Goal: Transaction & Acquisition: Purchase product/service

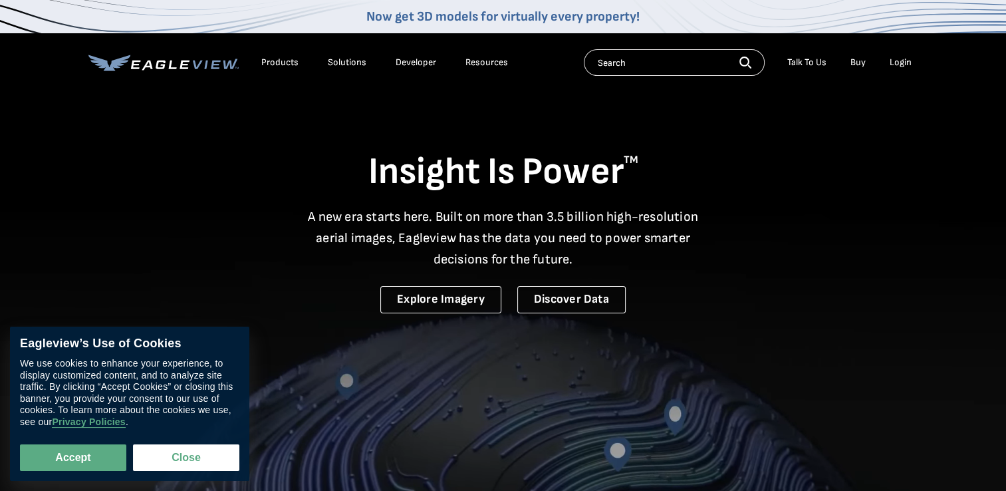
click at [897, 61] on div "Login" at bounding box center [901, 63] width 22 height 12
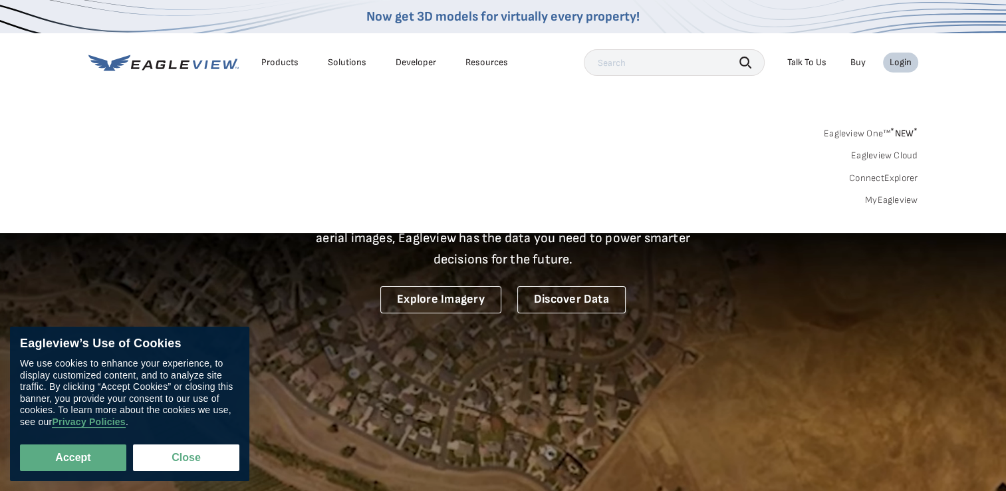
click at [884, 201] on link "MyEagleview" at bounding box center [891, 200] width 53 height 12
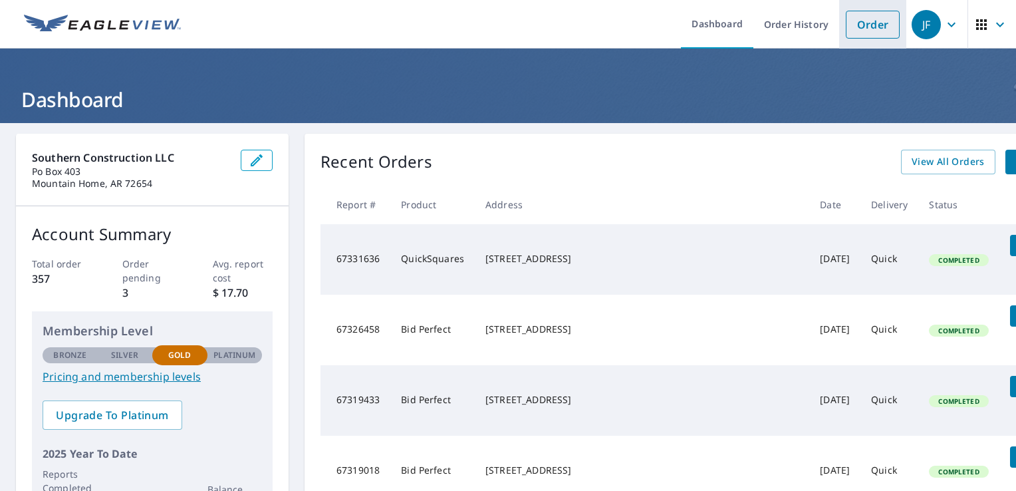
click at [862, 22] on link "Order" at bounding box center [873, 25] width 54 height 28
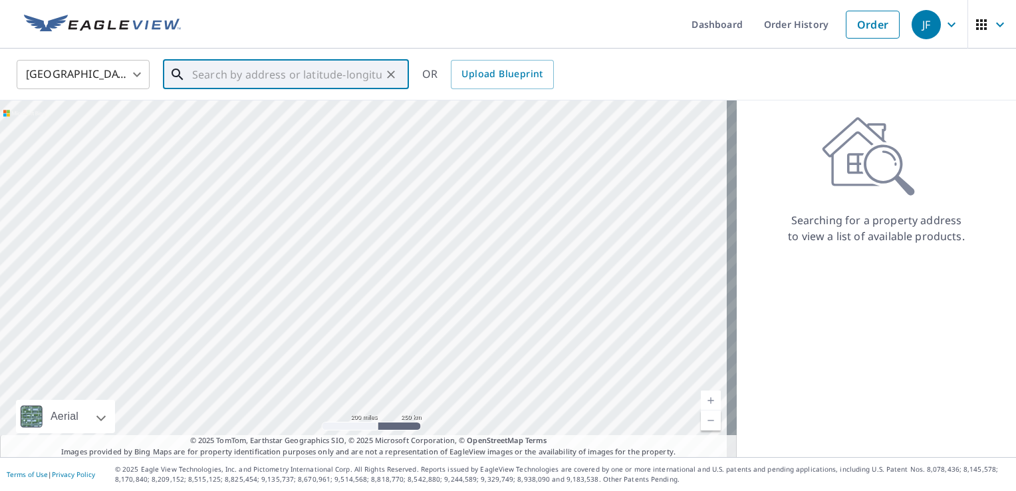
click at [316, 75] on input "text" at bounding box center [286, 74] width 189 height 37
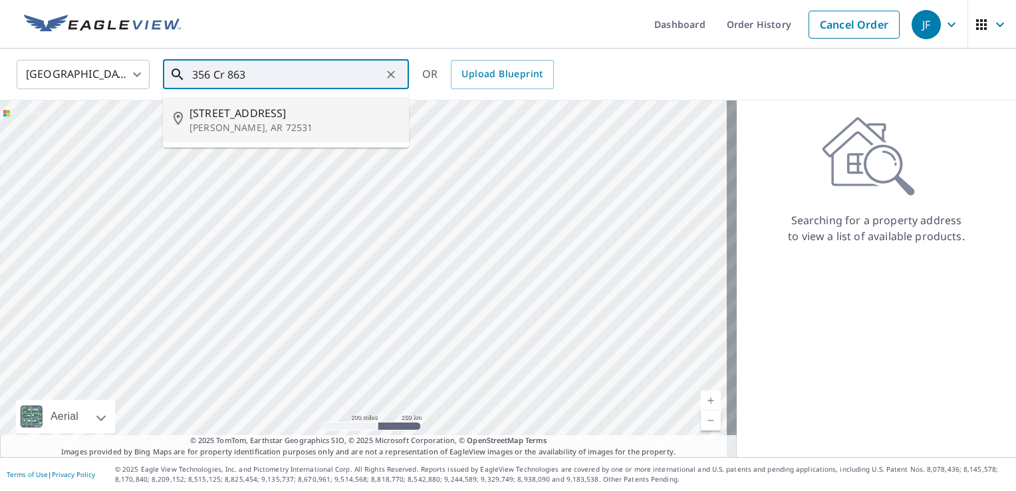
click at [208, 118] on span "[STREET_ADDRESS]" at bounding box center [293, 113] width 209 height 16
type input "[STREET_ADDRESS][PERSON_NAME]"
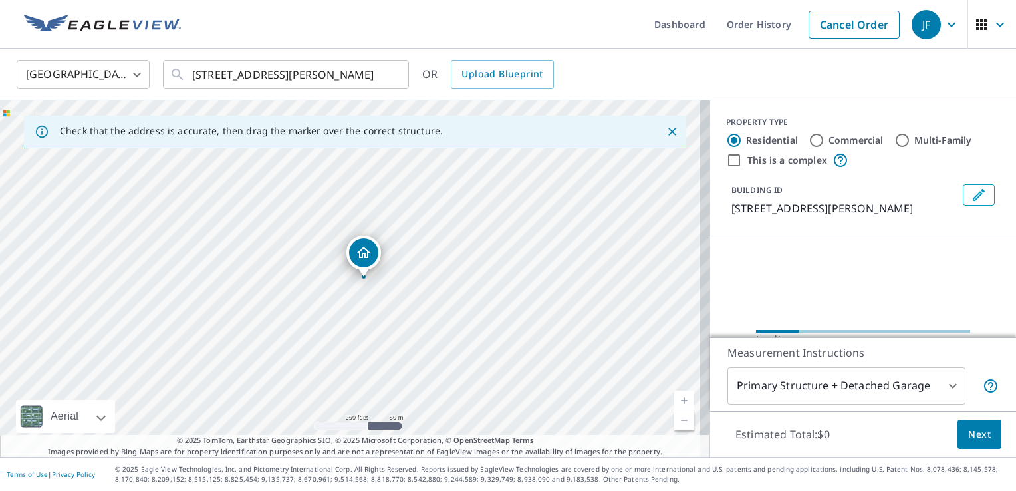
click at [675, 398] on link "Current Level 17, Zoom In" at bounding box center [684, 400] width 20 height 20
click at [675, 398] on link "Current Level 18, Zoom In" at bounding box center [684, 400] width 20 height 20
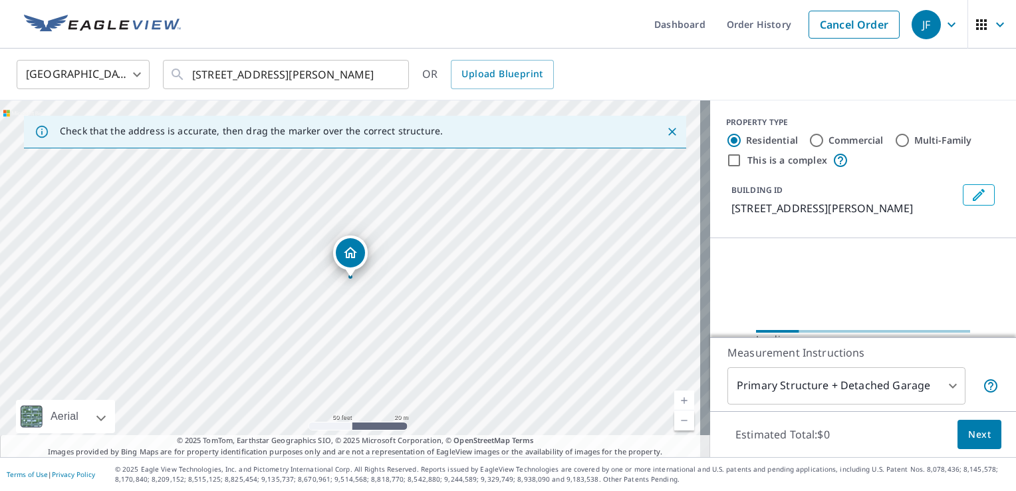
click at [675, 398] on link "Current Level 19, Zoom In" at bounding box center [684, 400] width 20 height 20
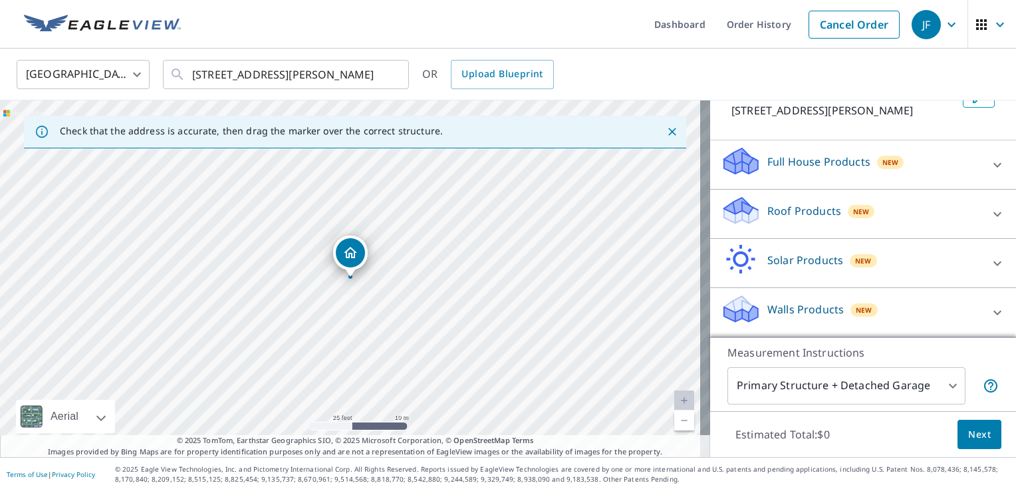
scroll to position [112, 0]
click at [989, 211] on icon at bounding box center [997, 214] width 16 height 16
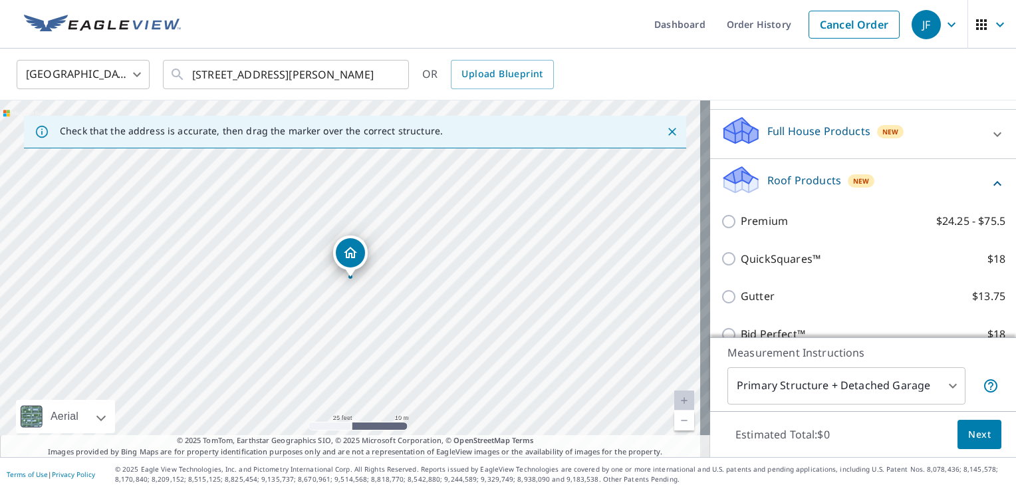
scroll to position [245, 0]
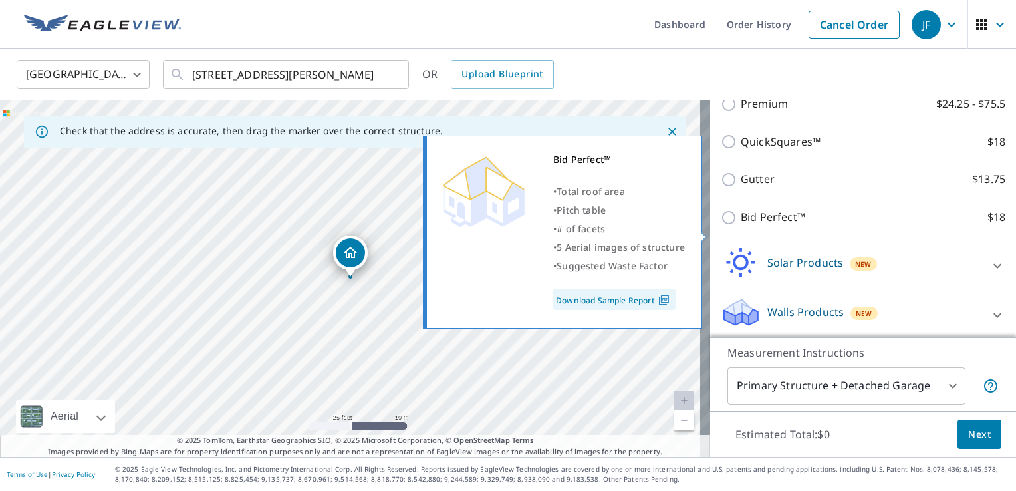
click at [721, 225] on input "Bid Perfect™ $18" at bounding box center [731, 217] width 20 height 16
checkbox input "true"
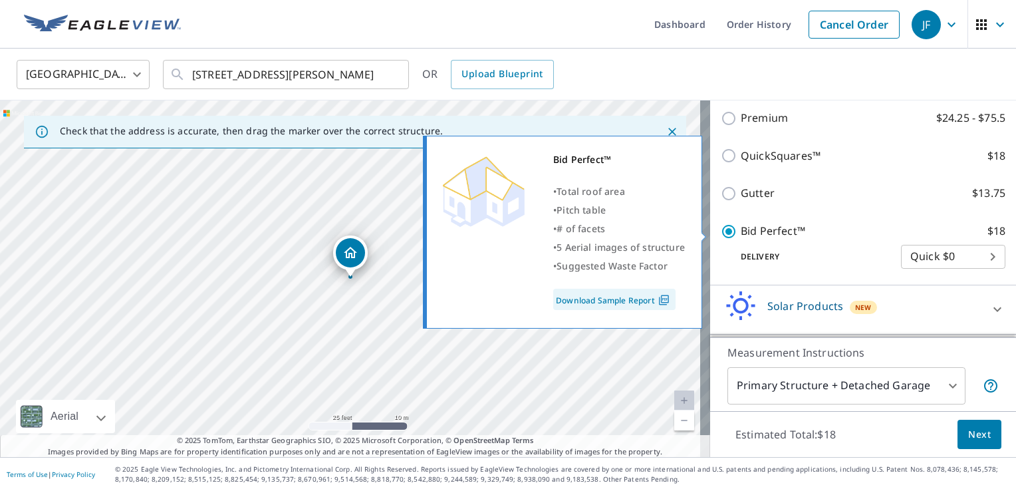
scroll to position [259, 0]
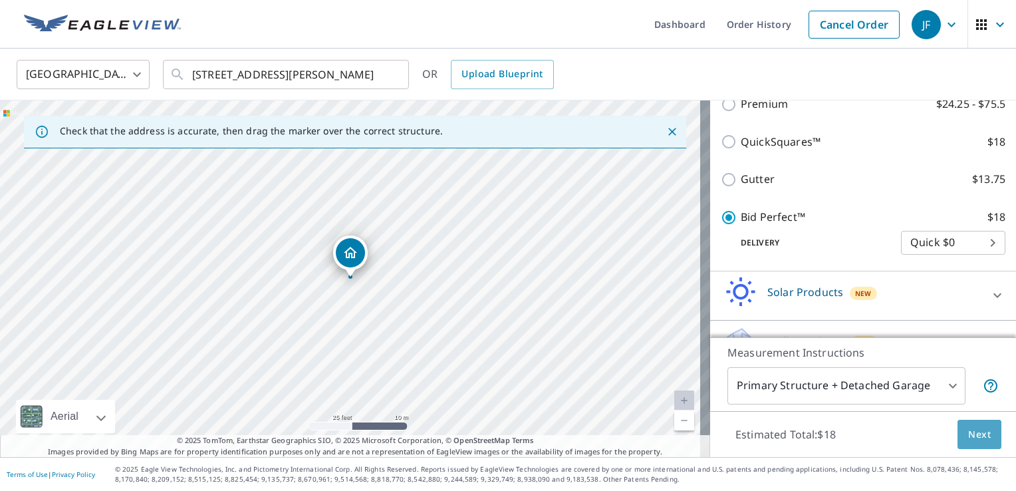
click at [976, 431] on span "Next" at bounding box center [979, 434] width 23 height 17
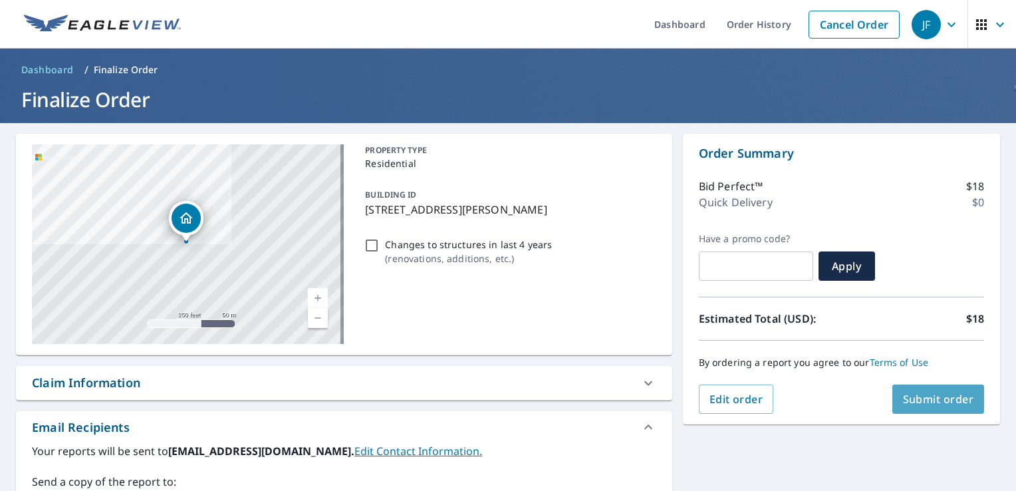
click at [927, 396] on span "Submit order" at bounding box center [938, 399] width 71 height 15
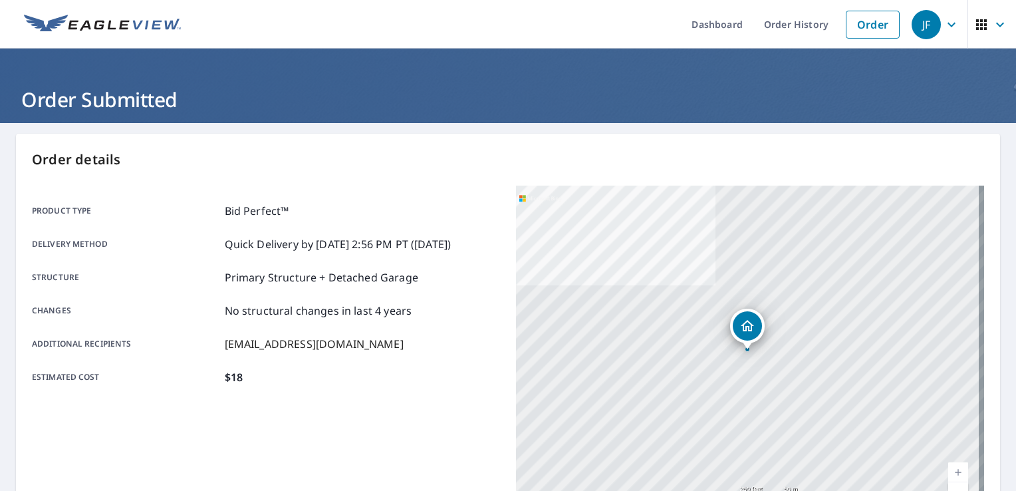
click at [943, 23] on icon "button" at bounding box center [951, 25] width 16 height 16
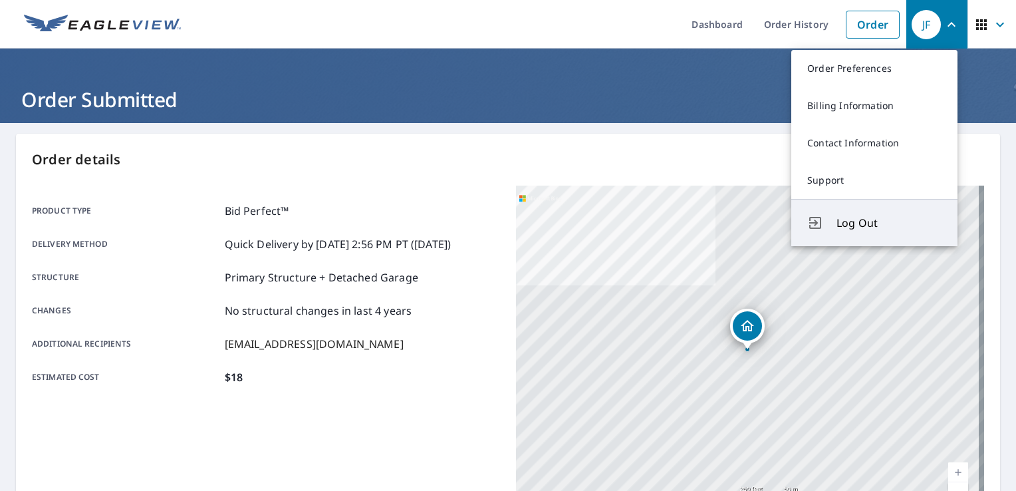
click at [856, 221] on span "Log Out" at bounding box center [888, 223] width 105 height 16
